Goal: Task Accomplishment & Management: Complete application form

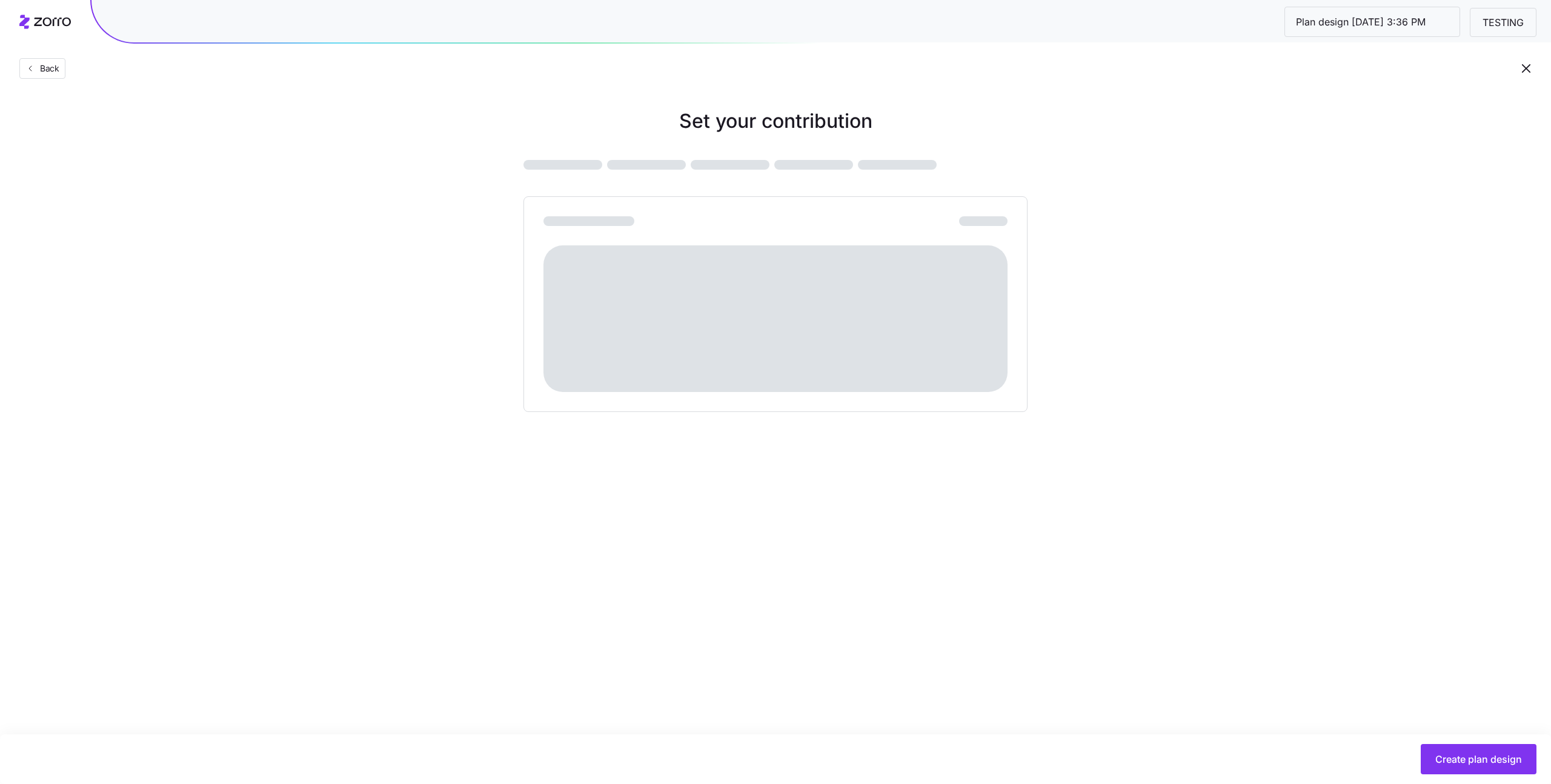
click at [1262, 627] on main "Set your contribution Create plan design" at bounding box center [776, 392] width 1551 height 784
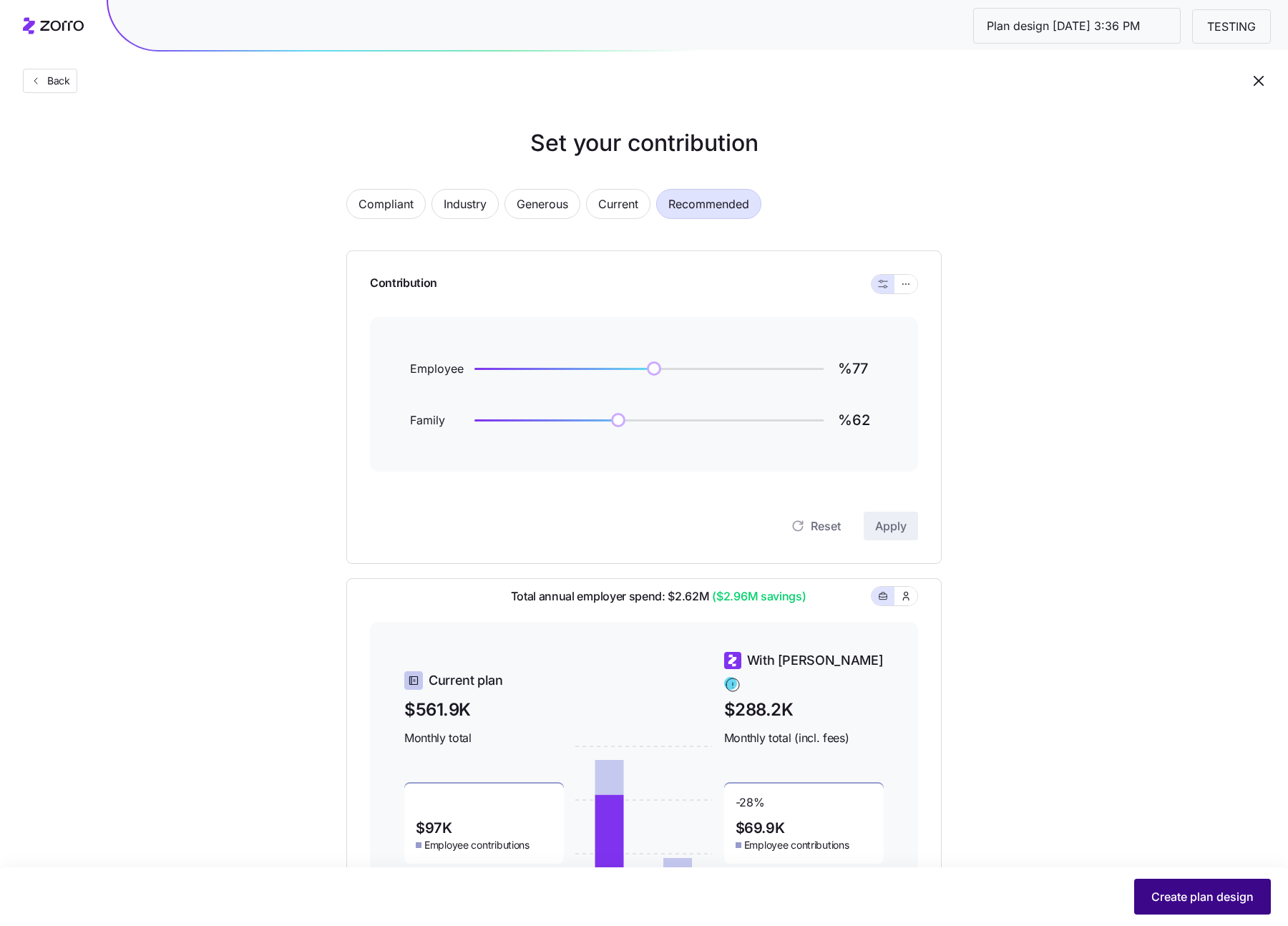
click at [1161, 888] on span "Create plan design" at bounding box center [1202, 896] width 102 height 17
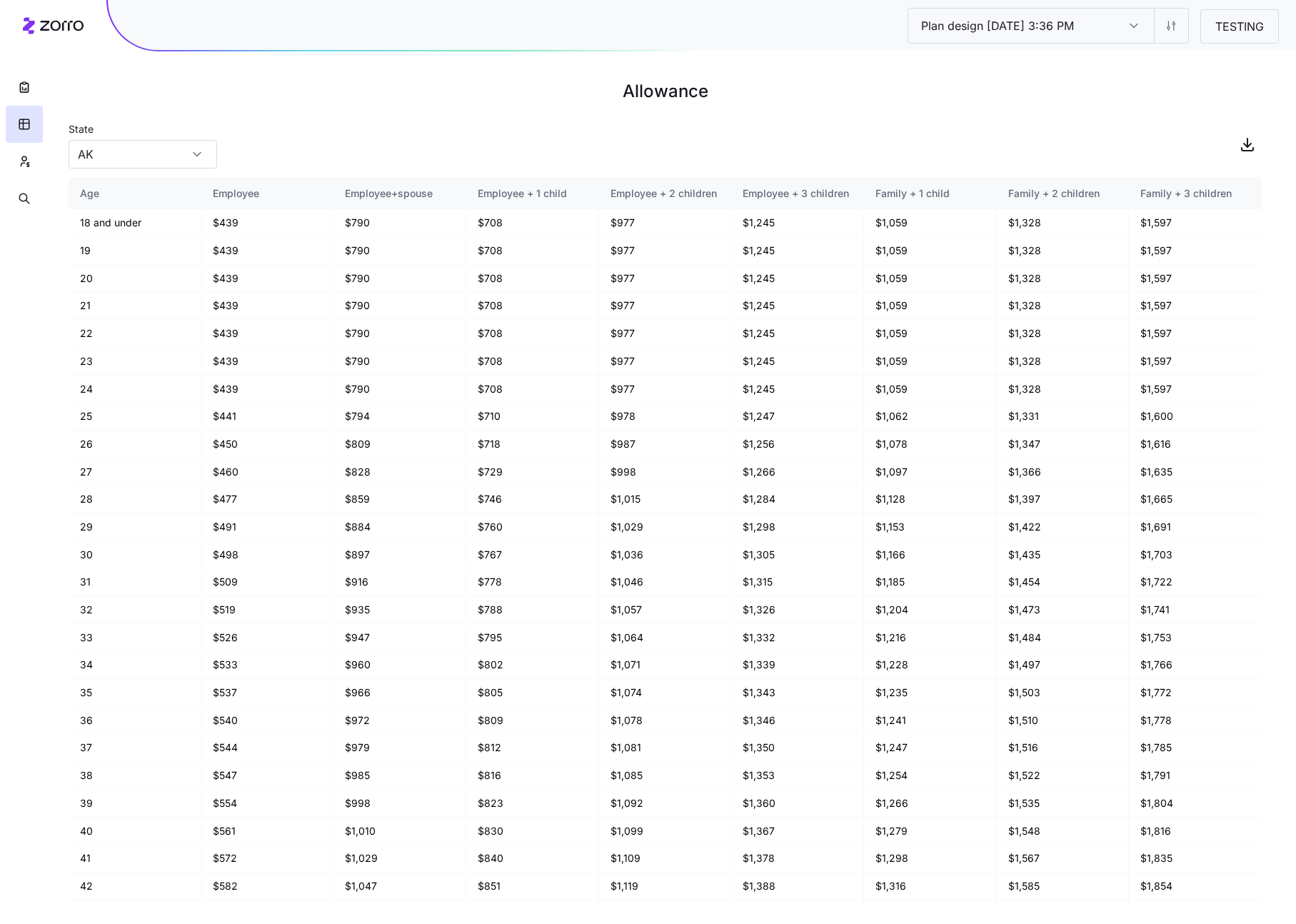
click at [75, 27] on icon at bounding box center [53, 26] width 61 height 17
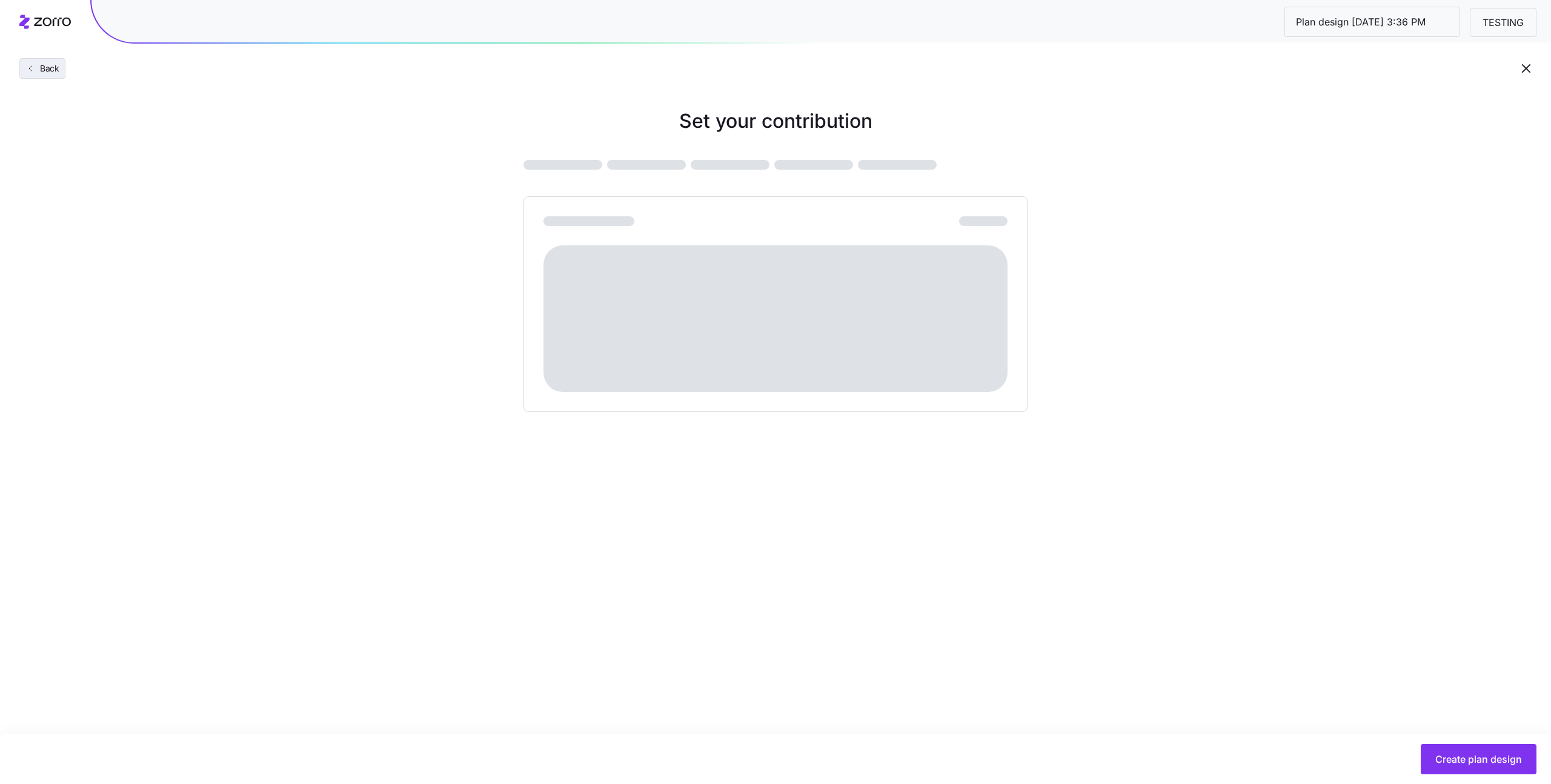
click at [40, 74] on span "Back" at bounding box center [47, 68] width 25 height 12
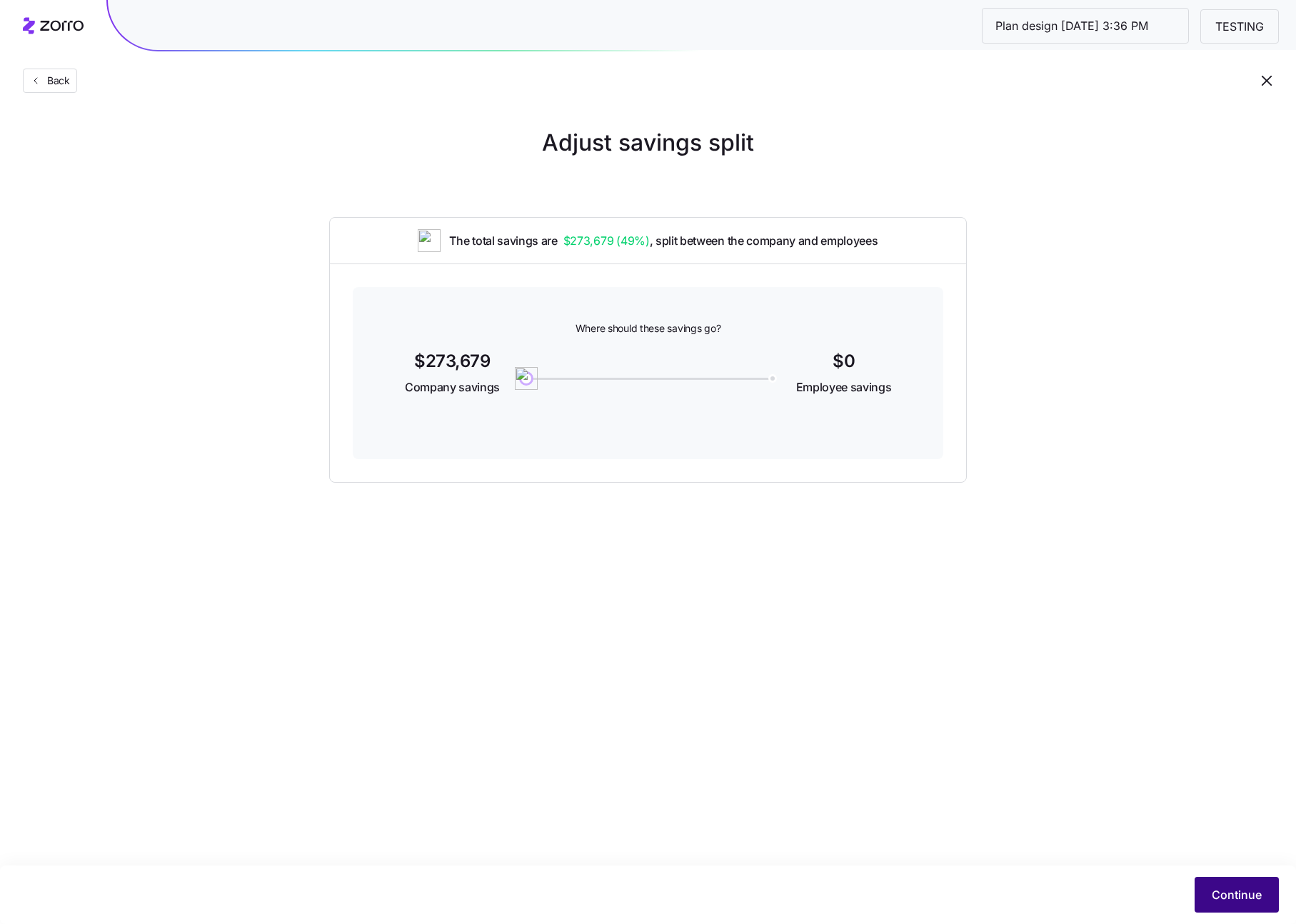
click at [1210, 889] on button "Continue" at bounding box center [1237, 894] width 84 height 36
